Goal: Task Accomplishment & Management: Use online tool/utility

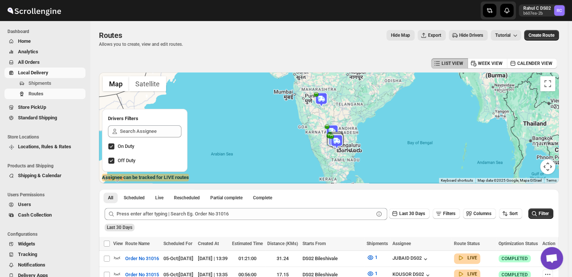
click at [32, 82] on span "Shipments" at bounding box center [40, 83] width 23 height 6
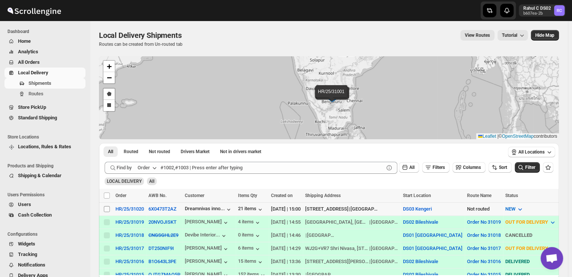
click at [107, 208] on input "Select shipment" at bounding box center [107, 209] width 6 height 6
checkbox input "true"
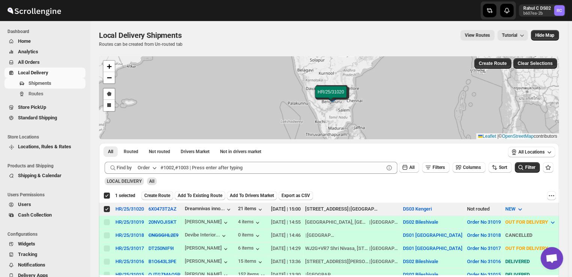
click at [168, 194] on span "Create Route" at bounding box center [157, 195] width 26 height 6
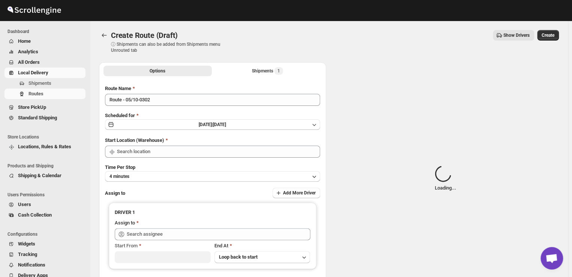
type input "DS03 Kengeri"
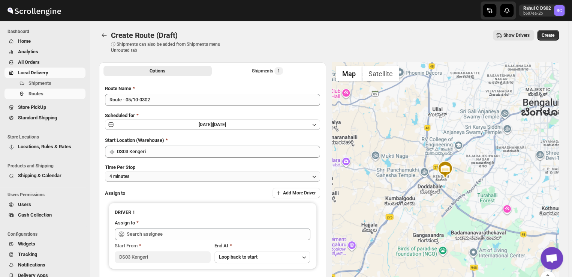
click at [143, 176] on button "4 minutes" at bounding box center [212, 176] width 215 height 11
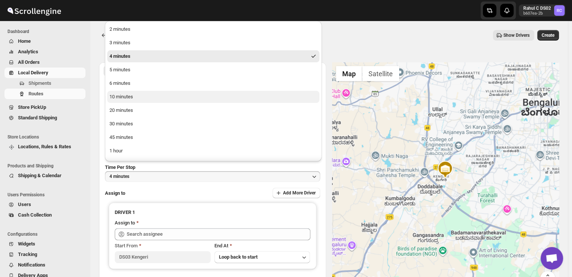
click at [128, 97] on div "10 minutes" at bounding box center [122, 97] width 24 height 8
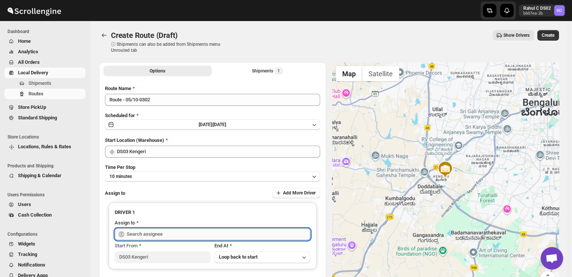
click at [159, 234] on input "text" at bounding box center [219, 234] width 184 height 12
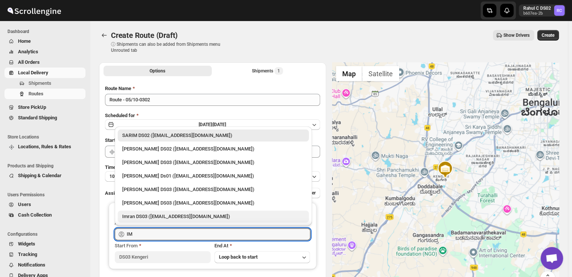
click at [146, 216] on div "Imran DS03 ([EMAIL_ADDRESS][DOMAIN_NAME])" at bounding box center [213, 217] width 182 height 8
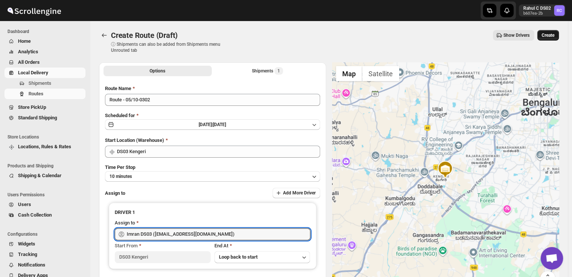
type input "Imran DS03 ([EMAIL_ADDRESS][DOMAIN_NAME])"
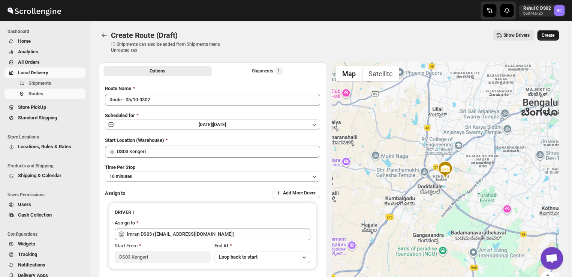
click at [555, 33] on span "Create" at bounding box center [548, 35] width 13 height 6
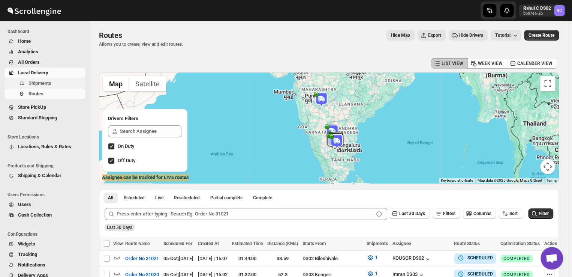
click at [51, 83] on span "Shipments" at bounding box center [40, 83] width 23 height 6
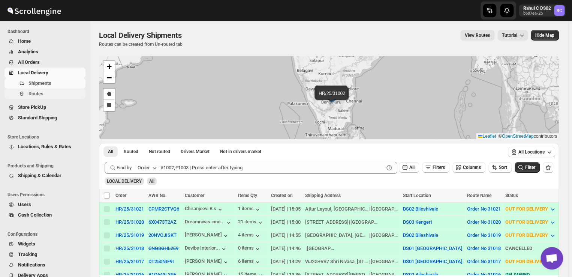
click at [47, 95] on span "Routes" at bounding box center [57, 94] width 56 height 8
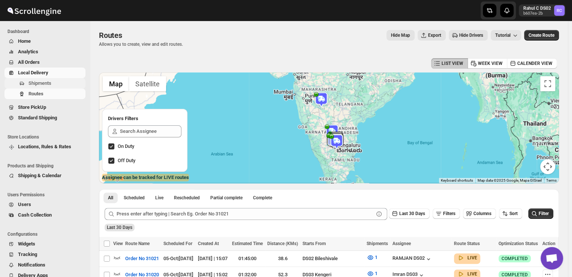
click at [51, 83] on span "Shipments" at bounding box center [57, 84] width 56 height 8
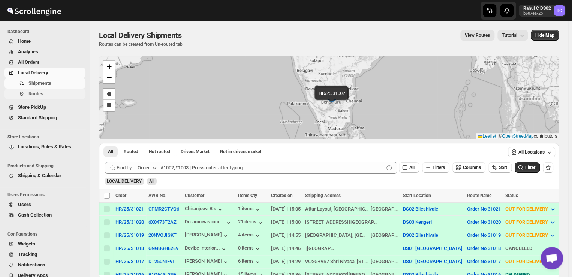
click at [39, 96] on span "Routes" at bounding box center [36, 94] width 15 height 6
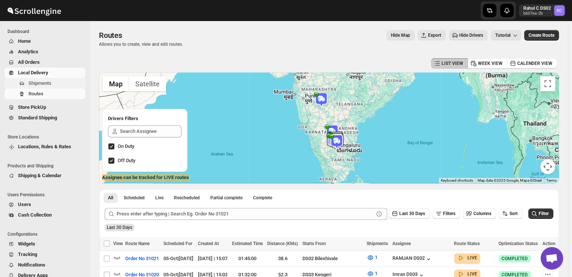
click at [44, 81] on span "Shipments" at bounding box center [40, 83] width 23 height 6
